Goal: Ask a question

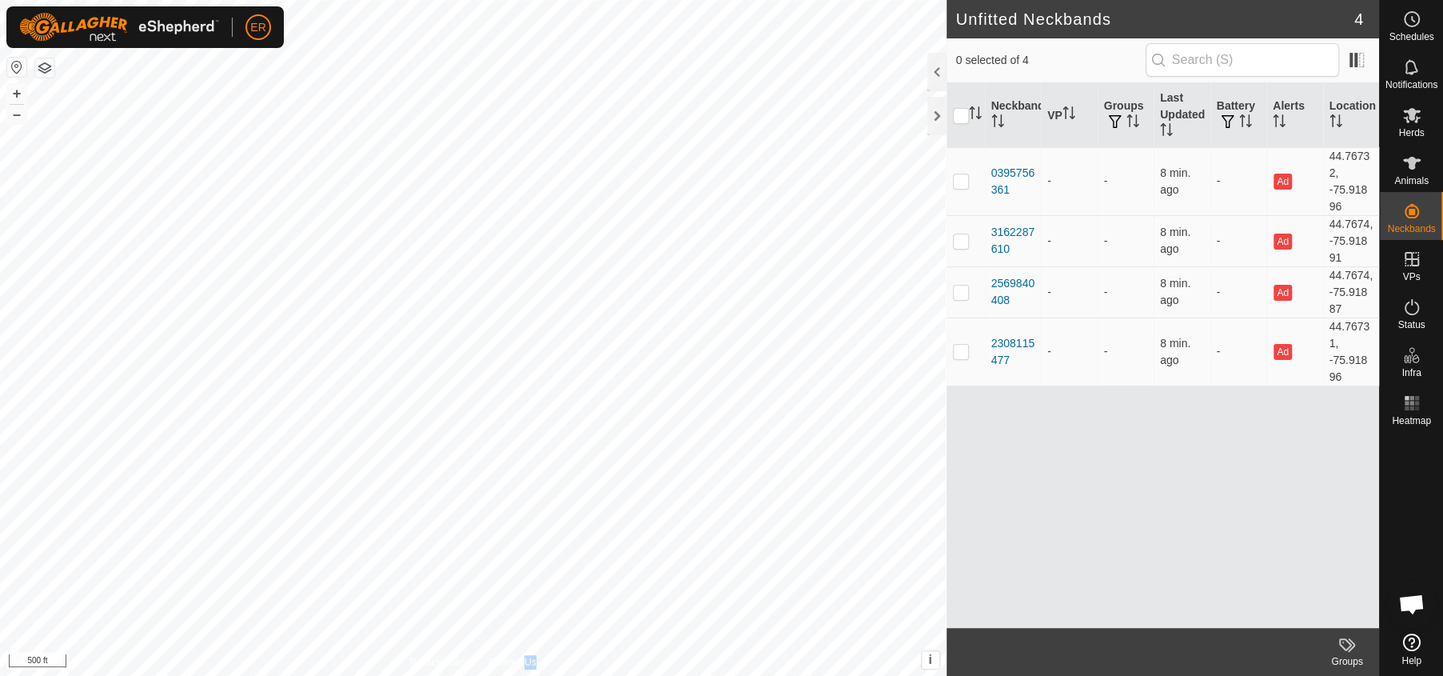
scroll to position [12745, 0]
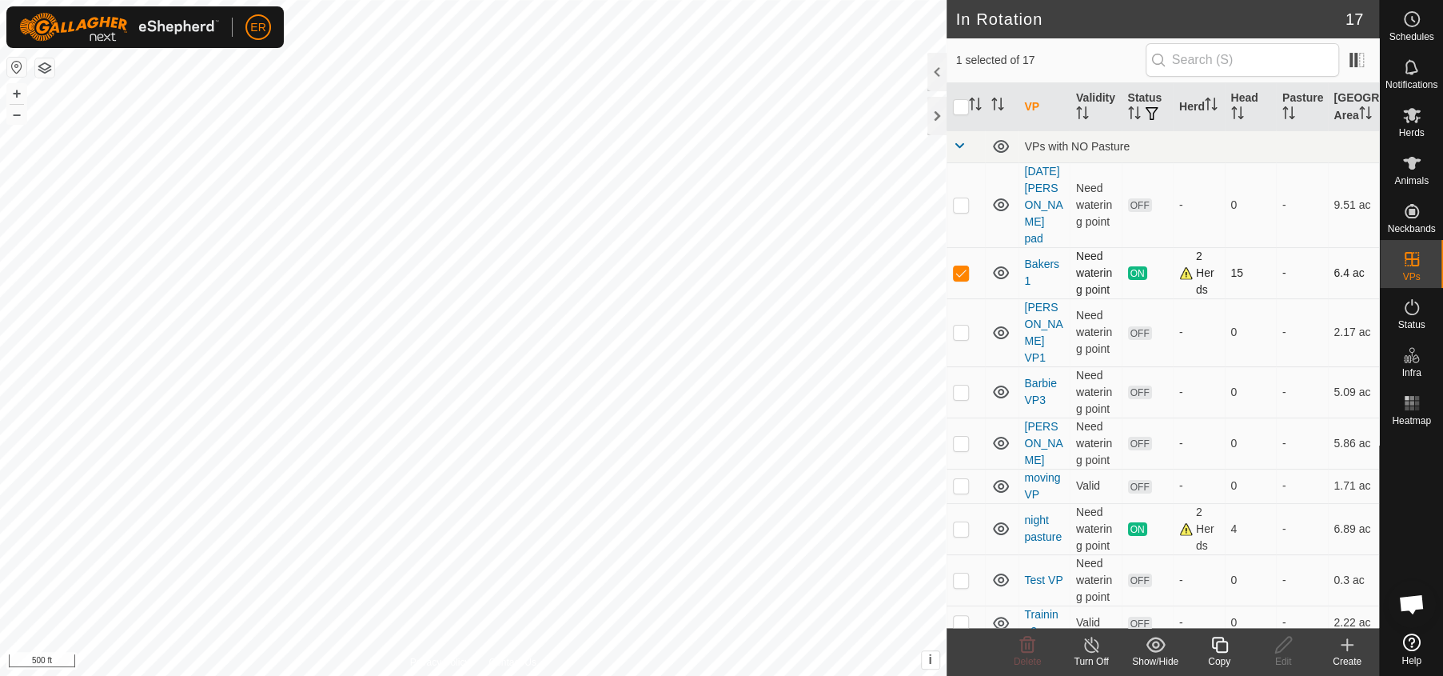
click at [997, 270] on icon at bounding box center [1000, 272] width 19 height 19
click at [965, 274] on p-checkbox at bounding box center [961, 272] width 16 height 13
checkbox input "false"
click at [1413, 120] on icon at bounding box center [1412, 115] width 18 height 15
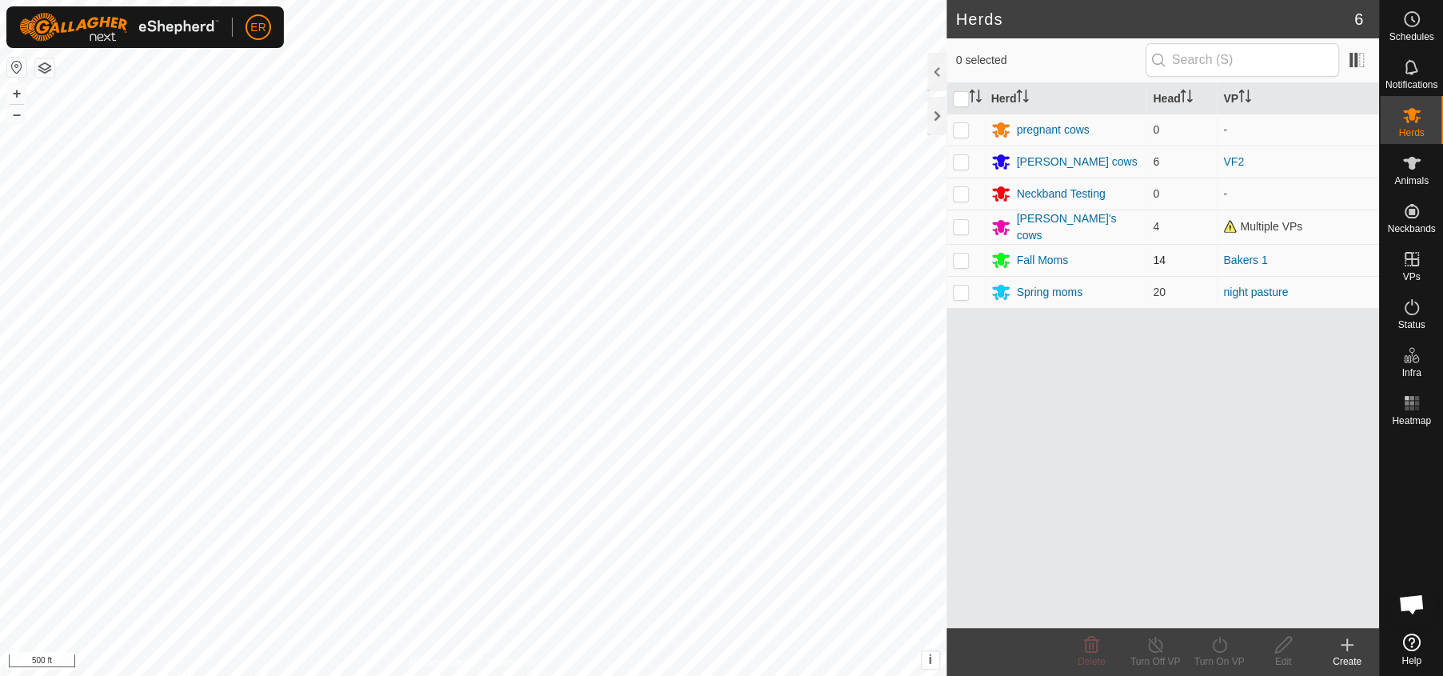
click at [962, 257] on p-checkbox at bounding box center [961, 259] width 16 height 13
click at [960, 262] on p-checkbox at bounding box center [961, 259] width 16 height 13
checkbox input "false"
click at [1415, 597] on span "Open chat" at bounding box center [1411, 605] width 26 height 22
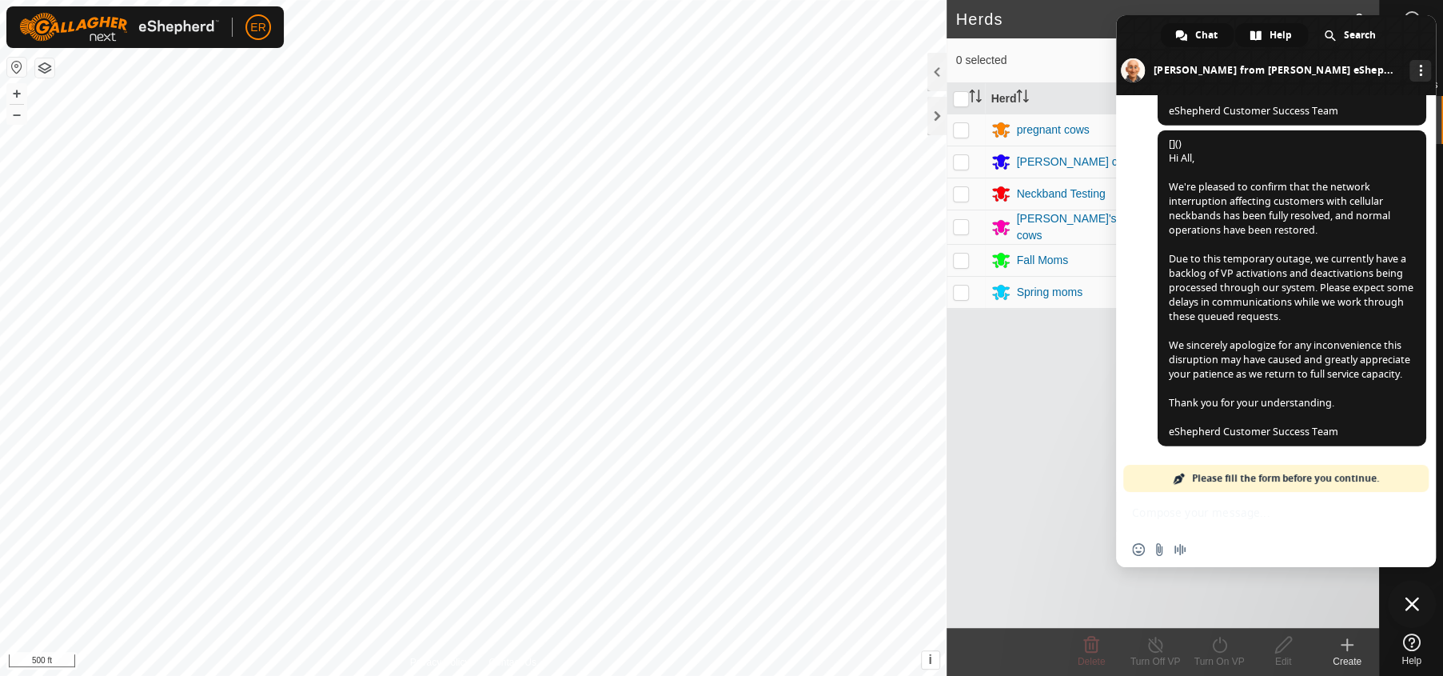
click at [1282, 37] on span "Help" at bounding box center [1281, 35] width 22 height 24
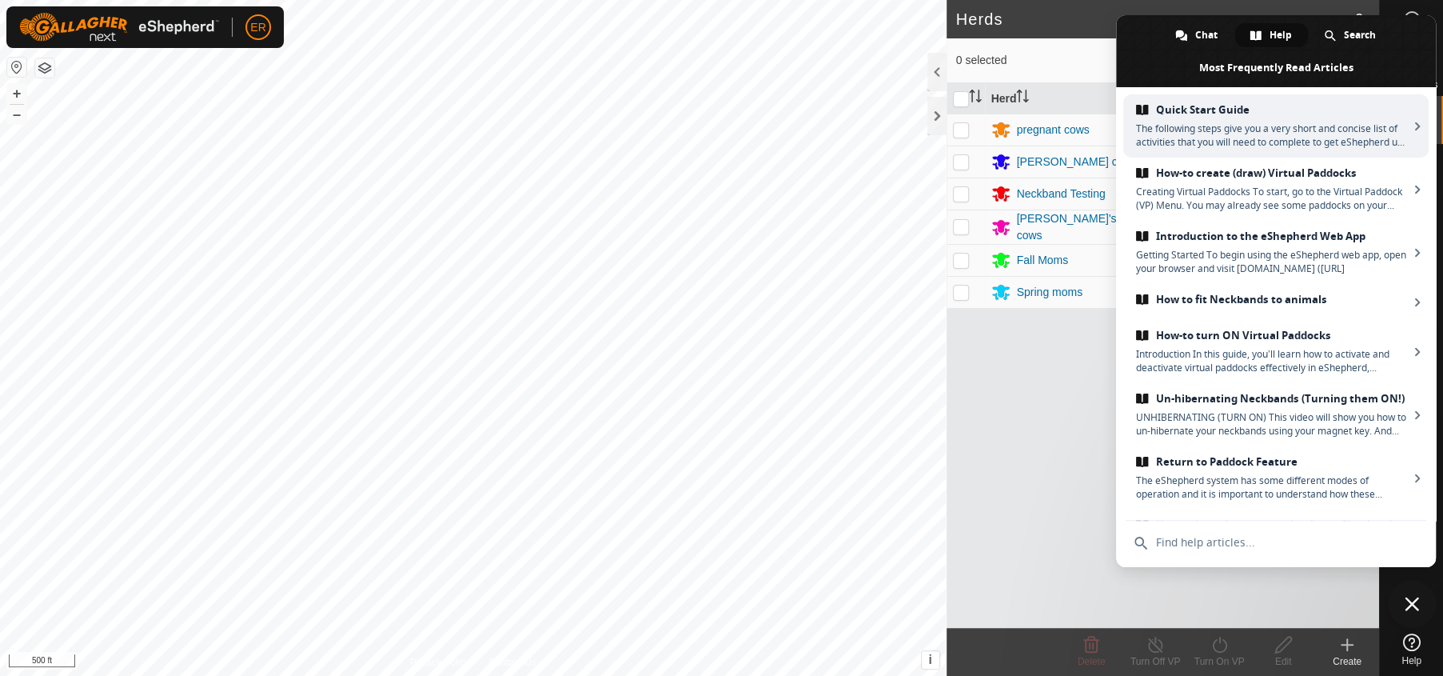
click at [1282, 37] on span "Help" at bounding box center [1281, 35] width 22 height 24
click at [1207, 37] on span "Chat" at bounding box center [1206, 35] width 22 height 24
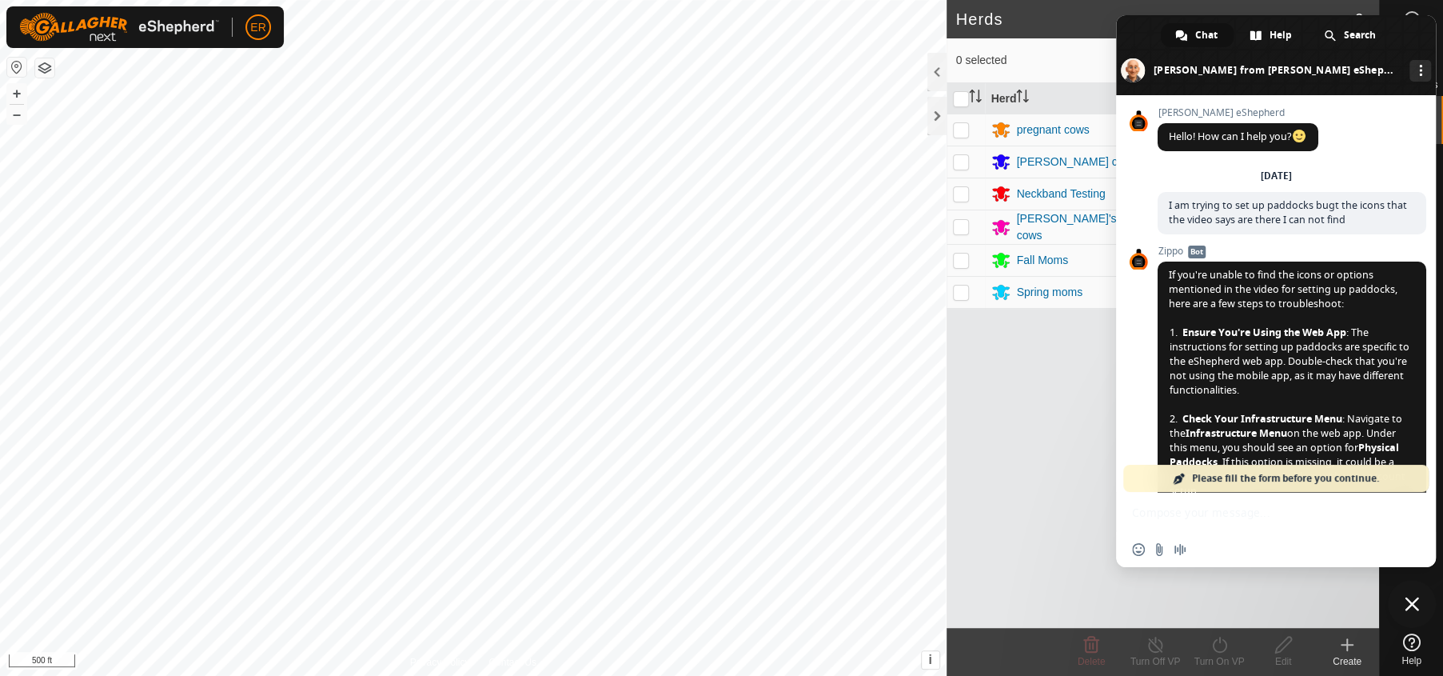
click at [1263, 472] on span "Please fill the form before you continue." at bounding box center [1285, 478] width 187 height 27
click at [1357, 31] on span "Search" at bounding box center [1360, 35] width 32 height 24
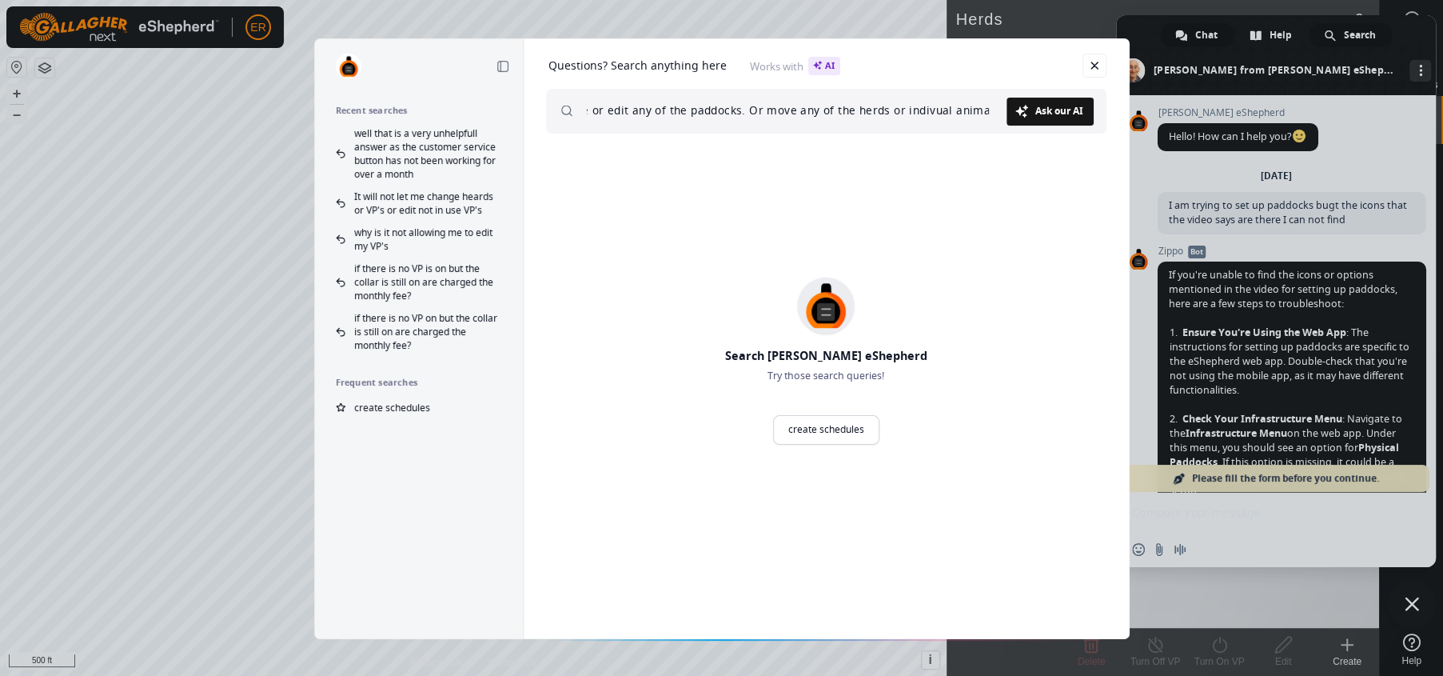
scroll to position [0, 248]
click at [987, 107] on input "My system will not give me any way to change or edit any of the paddocks. Or mo…" at bounding box center [797, 111] width 420 height 45
click at [1067, 113] on span "Ask our AI" at bounding box center [1059, 111] width 48 height 10
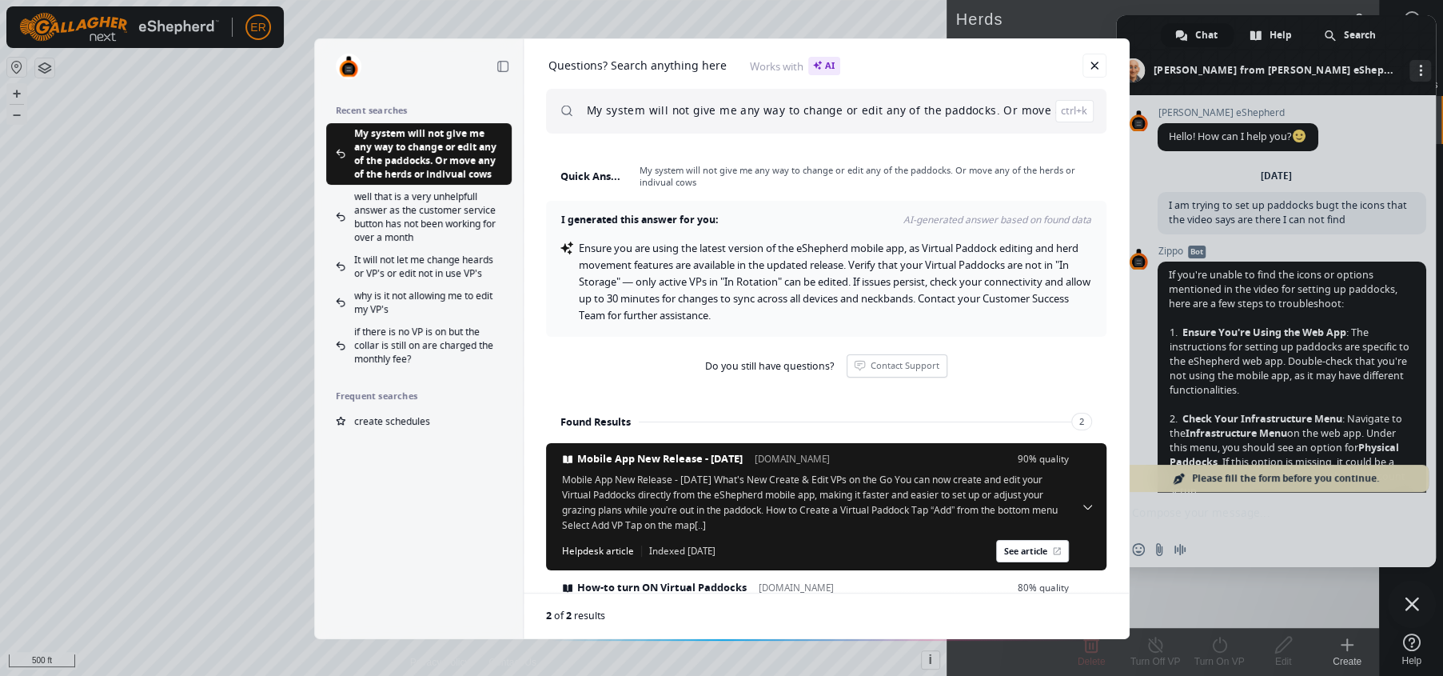
click at [887, 322] on div "Ensure you are using the latest version of the eShepherd mobile app, as Virtual…" at bounding box center [835, 282] width 513 height 84
click at [783, 369] on span "Do you still have questions?" at bounding box center [769, 366] width 129 height 13
click at [1044, 121] on input "My system will not give me any way to change or edit any of the paddocks. Or mo…" at bounding box center [840, 111] width 507 height 45
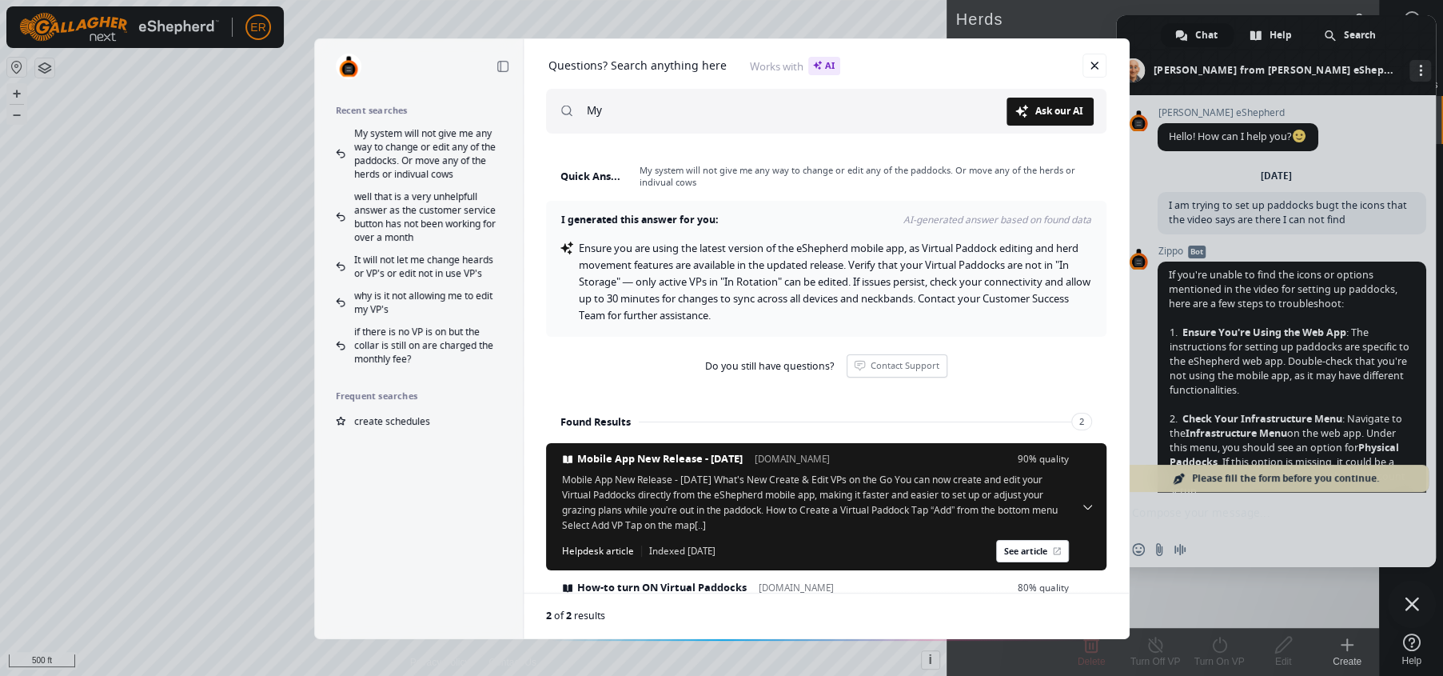
type input "M"
click at [1043, 118] on link "Ask our AI Ask" at bounding box center [1050, 112] width 87 height 28
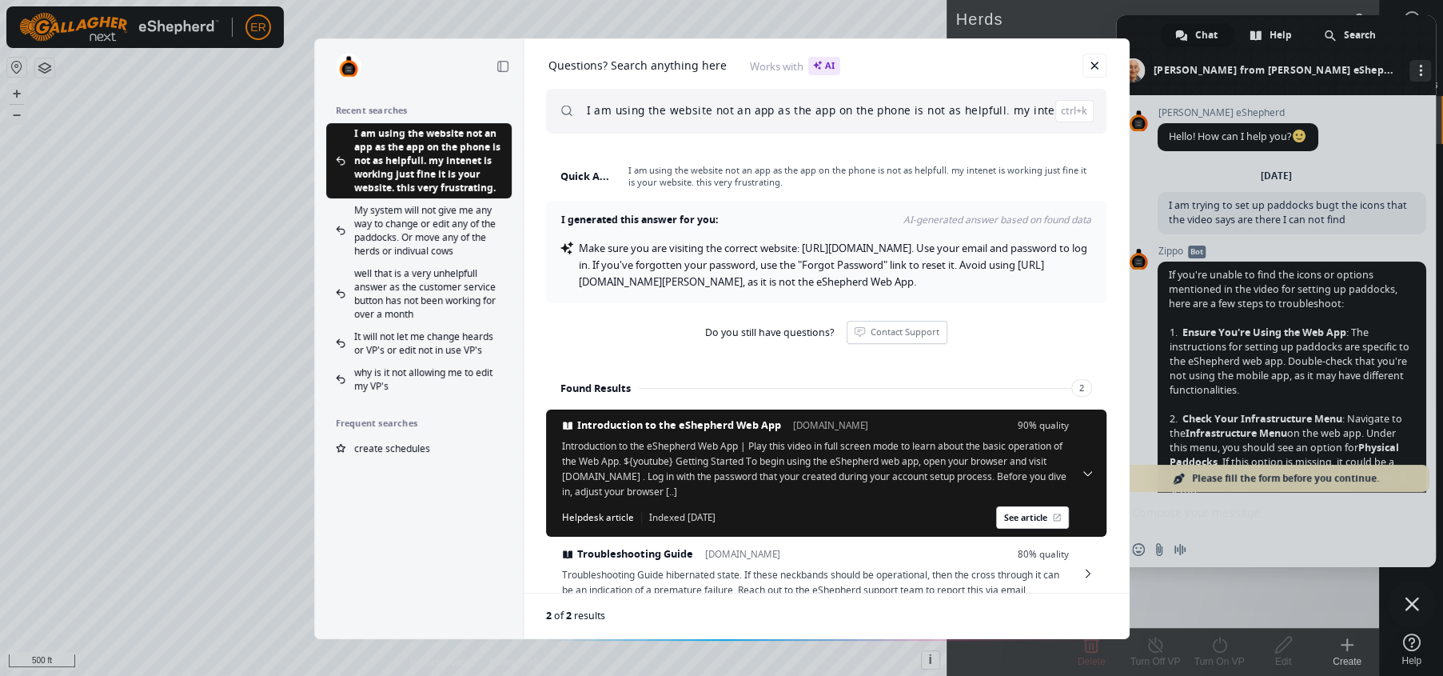
scroll to position [0, 302]
click at [1050, 118] on input "I am using the website not an app as the app on the phone is not as helpfull. m…" at bounding box center [840, 111] width 507 height 45
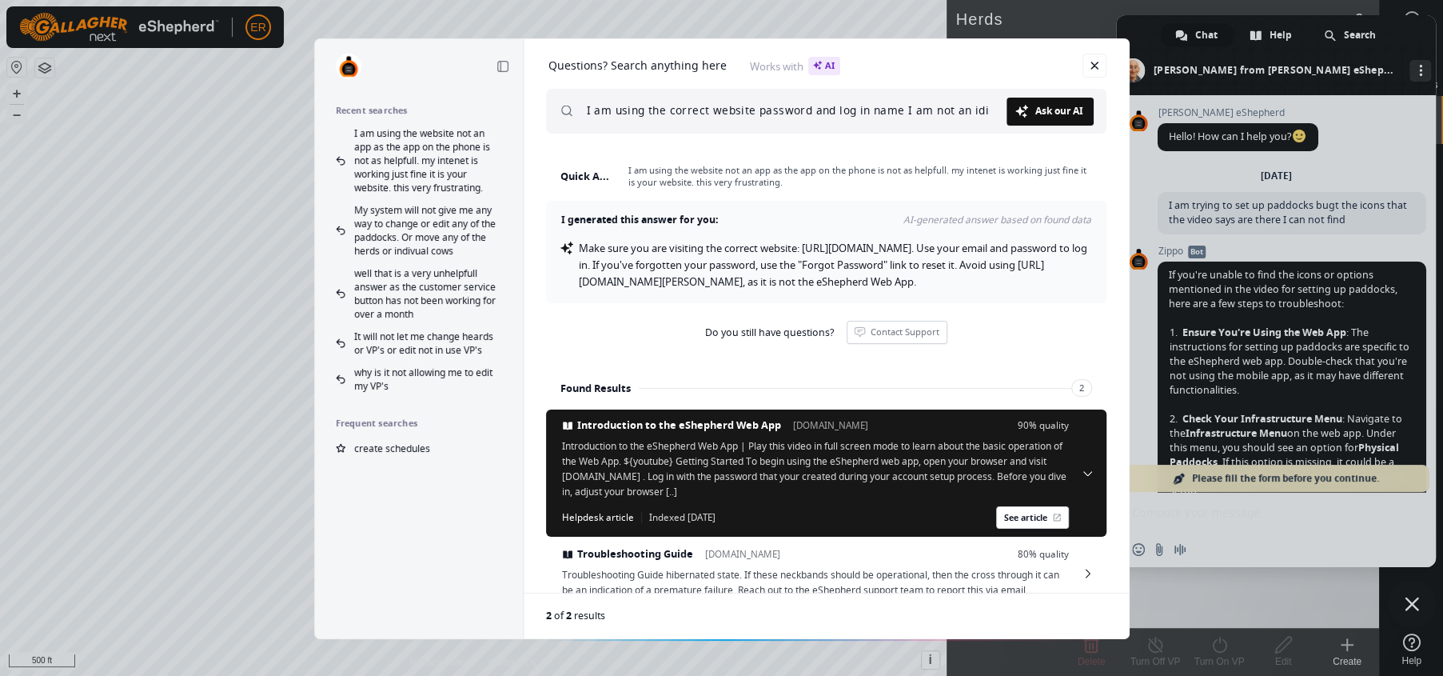
scroll to position [0, 0]
type input "I am using the correct website password and log in name I am not an idiot"
click at [1045, 114] on span "Ask our AI" at bounding box center [1059, 111] width 48 height 10
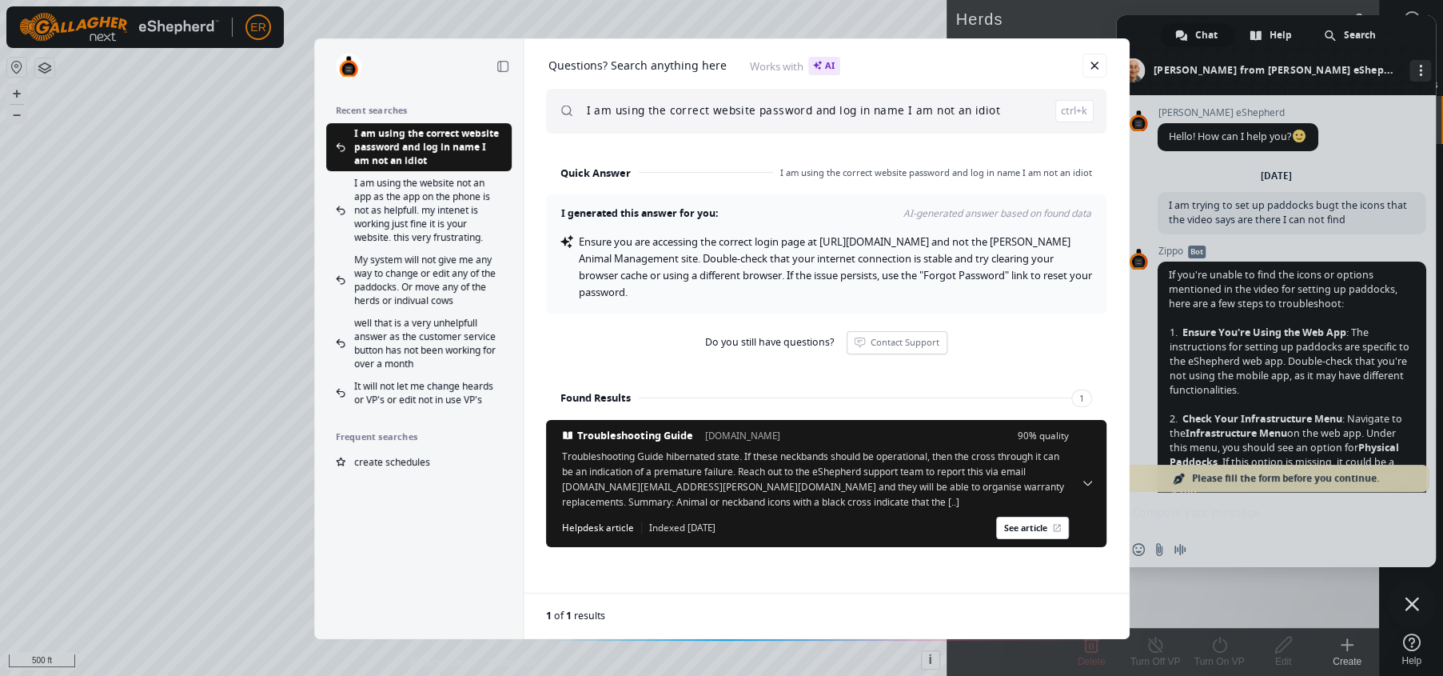
click at [564, 110] on span at bounding box center [566, 112] width 12 height 12
click at [1094, 59] on link "Close" at bounding box center [1095, 66] width 24 height 24
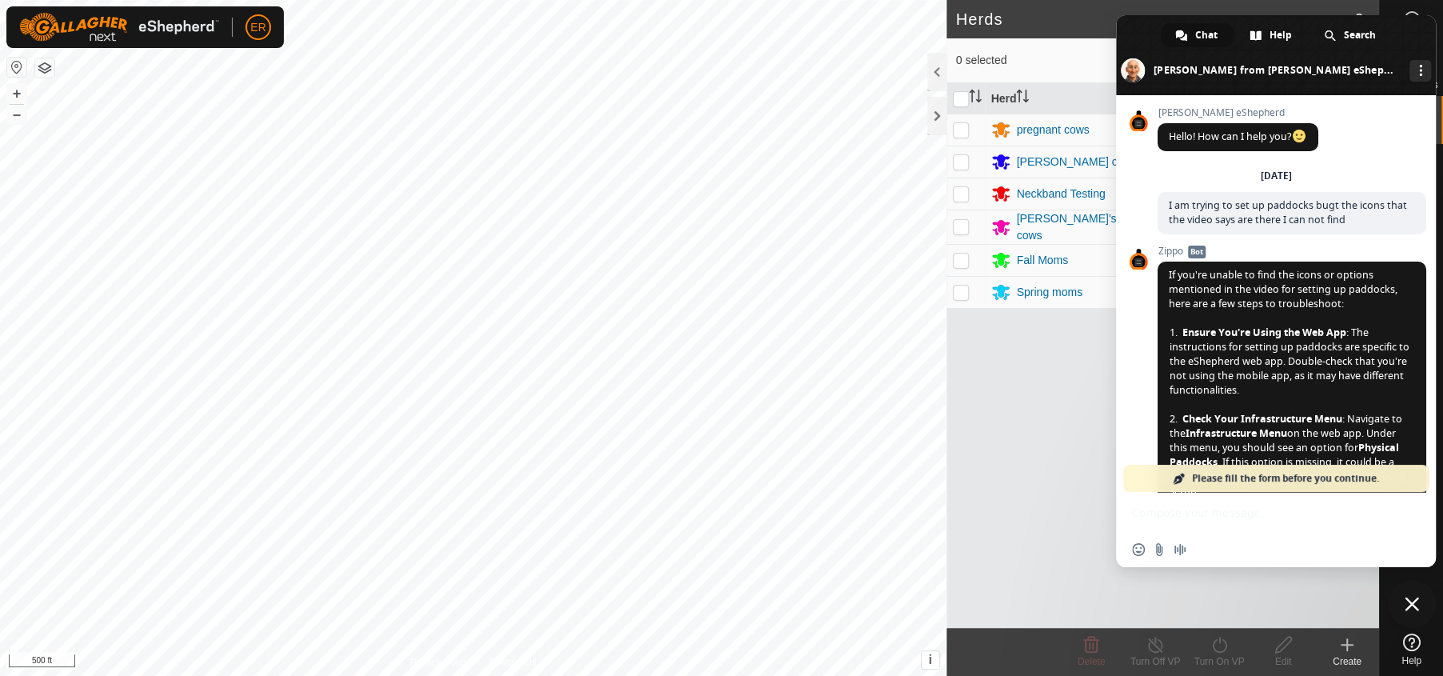
click at [1093, 58] on span "0 selected" at bounding box center [1050, 60] width 189 height 17
click at [1411, 602] on span "Close chat" at bounding box center [1412, 603] width 14 height 14
